Goal: Find contact information: Find contact information

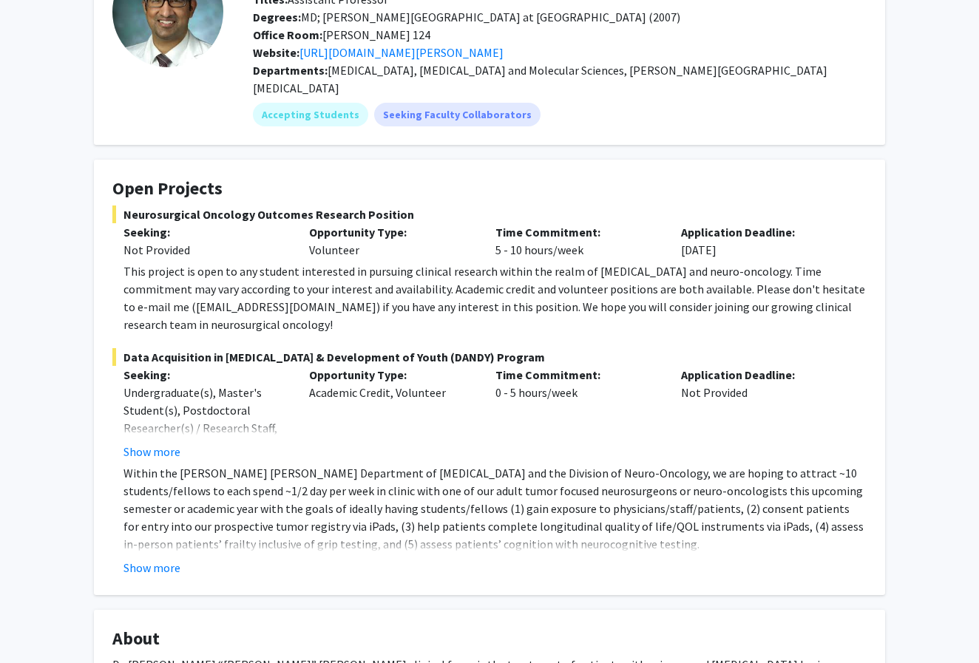
scroll to position [176, 0]
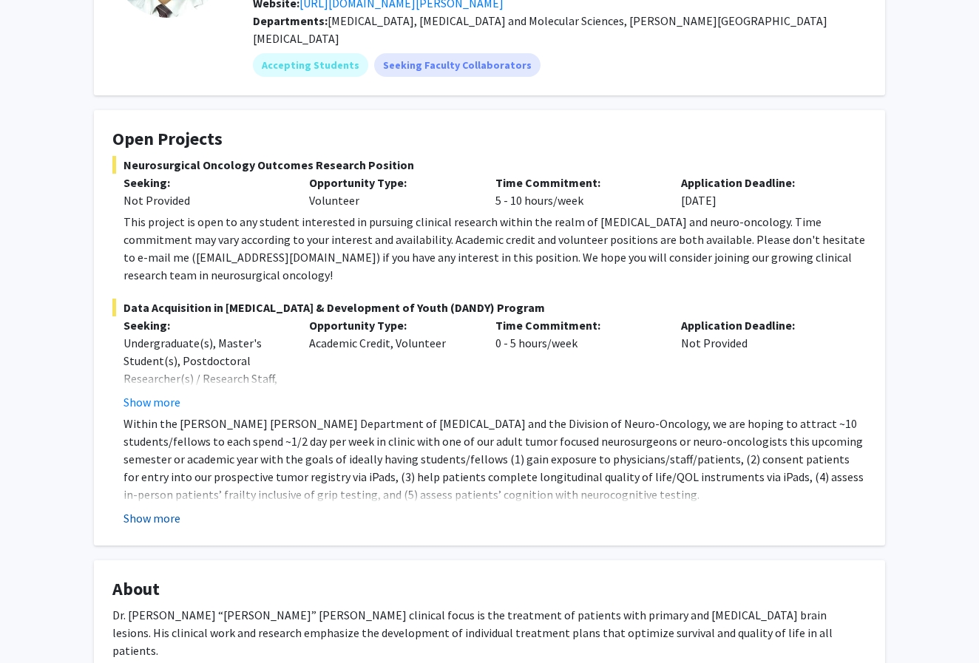
click at [163, 509] on button "Show more" at bounding box center [151, 518] width 57 height 18
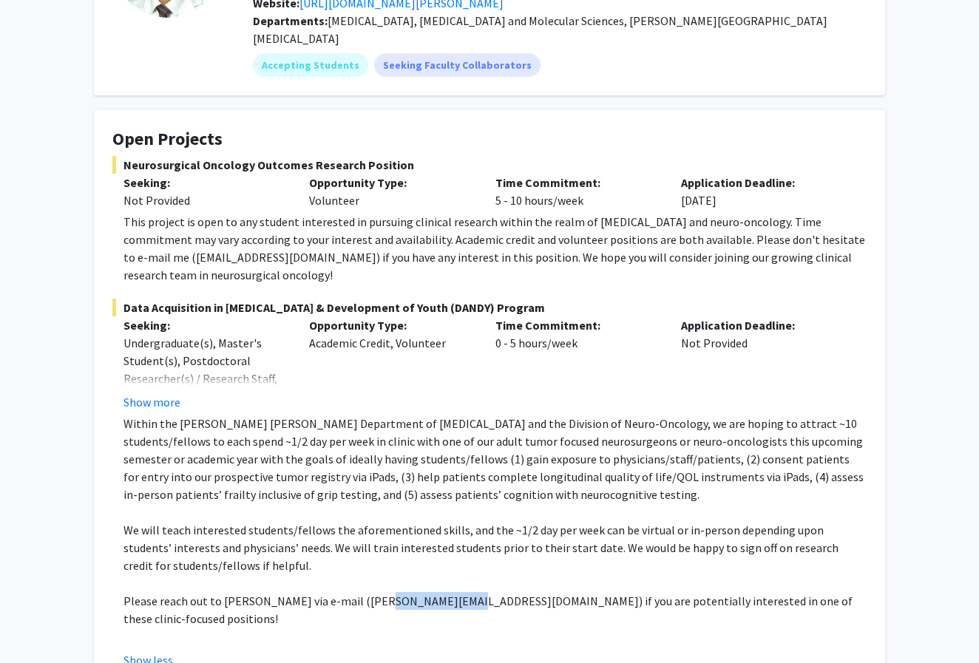
drag, startPoint x: 363, startPoint y: 584, endPoint x: 438, endPoint y: 584, distance: 75.4
click at [438, 592] on p "Please reach out to [PERSON_NAME] via e-mail ([PERSON_NAME][EMAIL_ADDRESS][DOMA…" at bounding box center [494, 609] width 743 height 35
copy p "[PERSON_NAME][EMAIL_ADDRESS][DOMAIN_NAME]"
click at [428, 415] on p "Within the [PERSON_NAME] [PERSON_NAME] Department of [MEDICAL_DATA] and the Div…" at bounding box center [494, 459] width 743 height 89
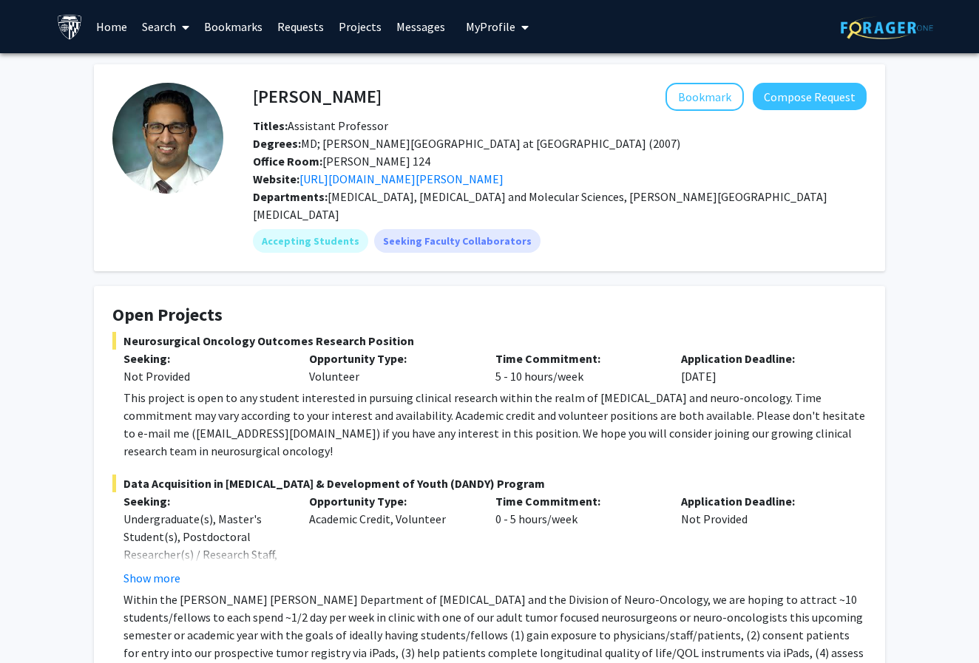
scroll to position [0, 0]
drag, startPoint x: 249, startPoint y: 98, endPoint x: 396, endPoint y: 98, distance: 147.1
click at [396, 98] on div "[PERSON_NAME] Bookmark Compose Request" at bounding box center [560, 97] width 636 height 28
click at [336, 95] on h4 "[PERSON_NAME]" at bounding box center [317, 96] width 129 height 27
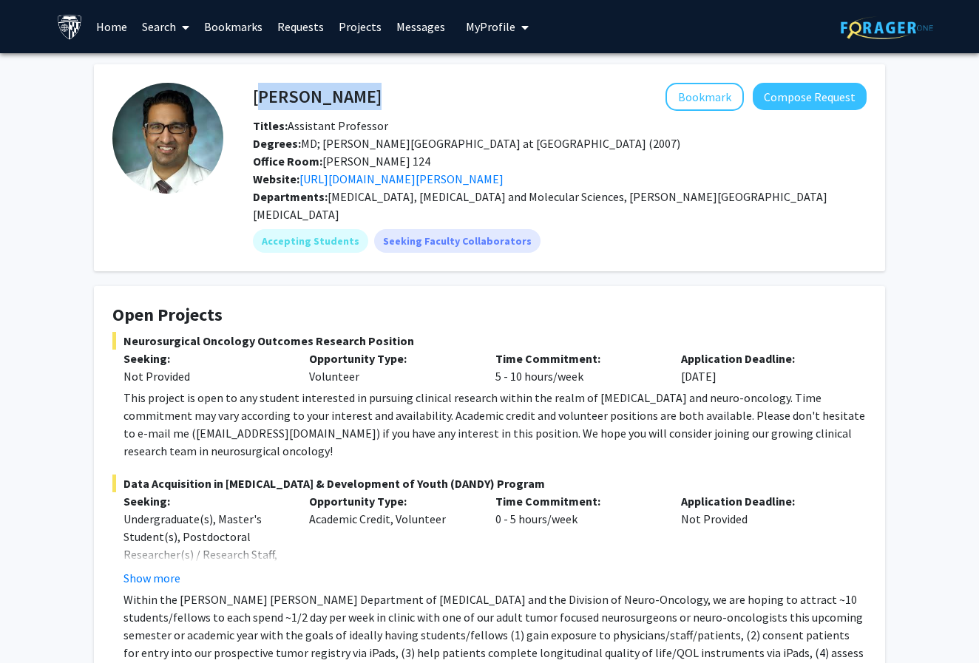
click at [336, 95] on h4 "[PERSON_NAME]" at bounding box center [317, 96] width 129 height 27
copy h4 "[PERSON_NAME]"
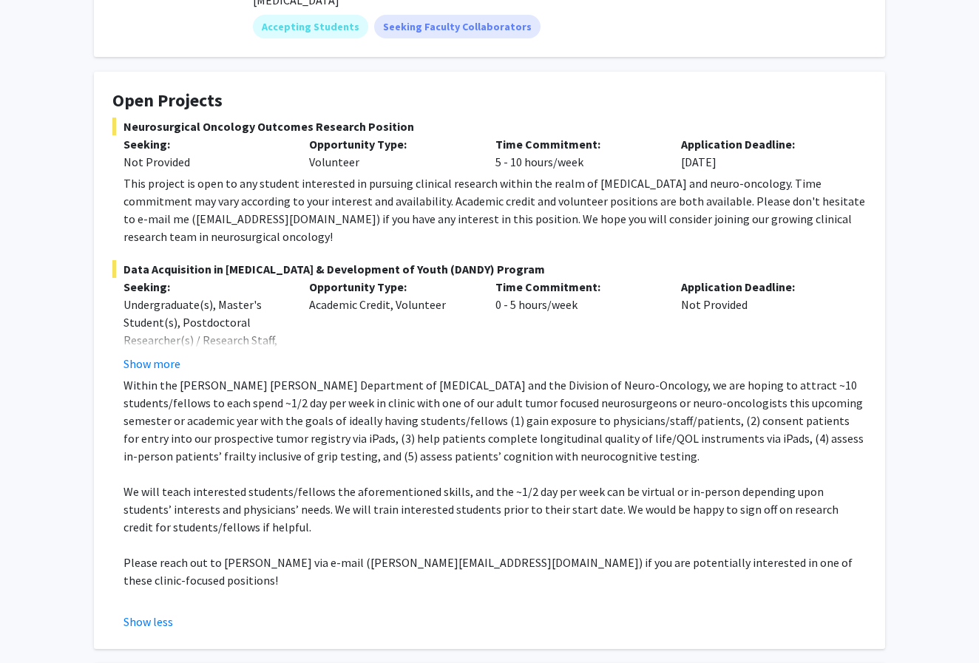
scroll to position [211, 0]
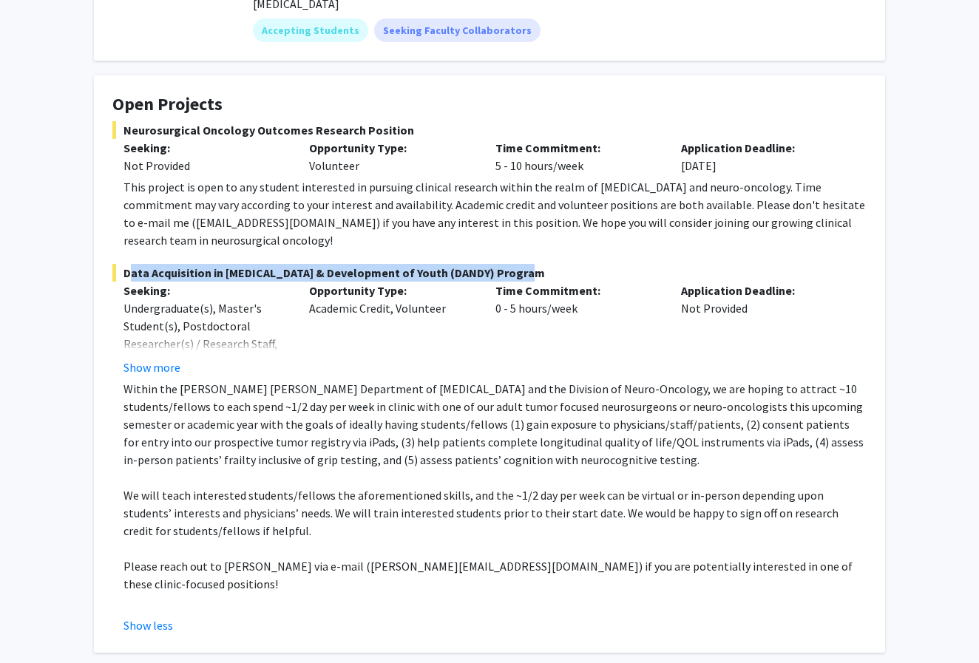
drag, startPoint x: 127, startPoint y: 257, endPoint x: 521, endPoint y: 253, distance: 394.1
click at [521, 264] on span "Data Acquisition in [MEDICAL_DATA] & Development of Youth (DANDY) Program" at bounding box center [489, 273] width 754 height 18
copy span "Data Acquisition in [MEDICAL_DATA] & Development of Youth (DANDY) Program"
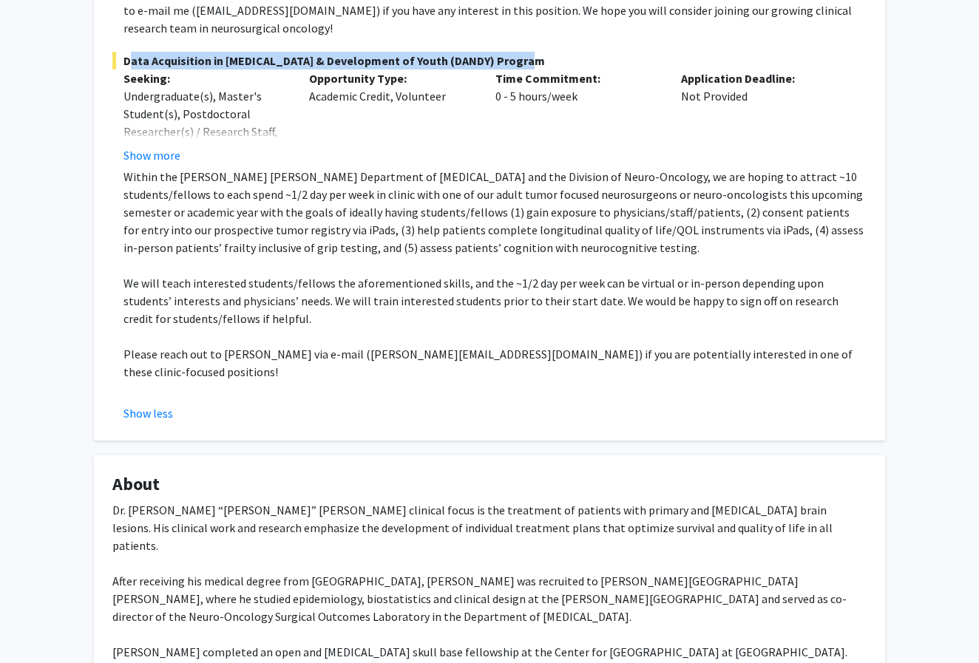
scroll to position [421, 0]
